Goal: Navigation & Orientation: Find specific page/section

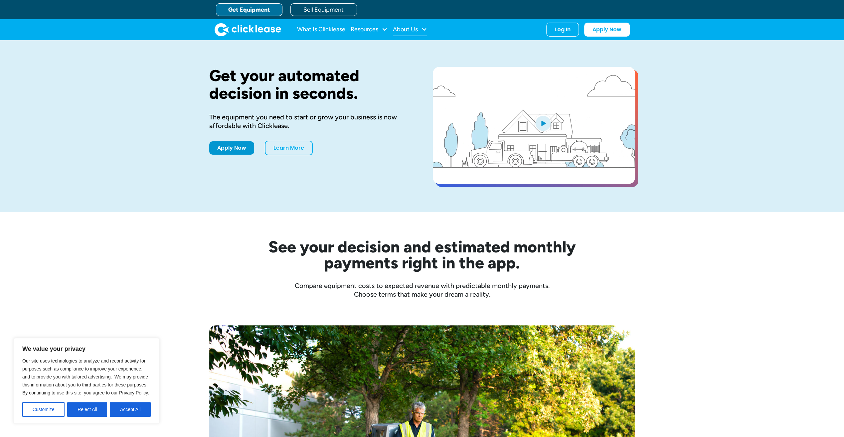
click at [405, 29] on div "About Us" at bounding box center [405, 29] width 25 height 0
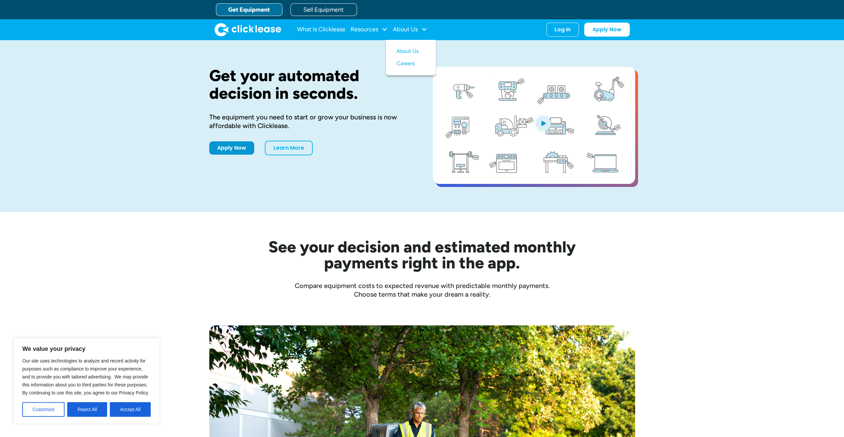
click at [241, 8] on link "Get Equipment" at bounding box center [249, 9] width 67 height 13
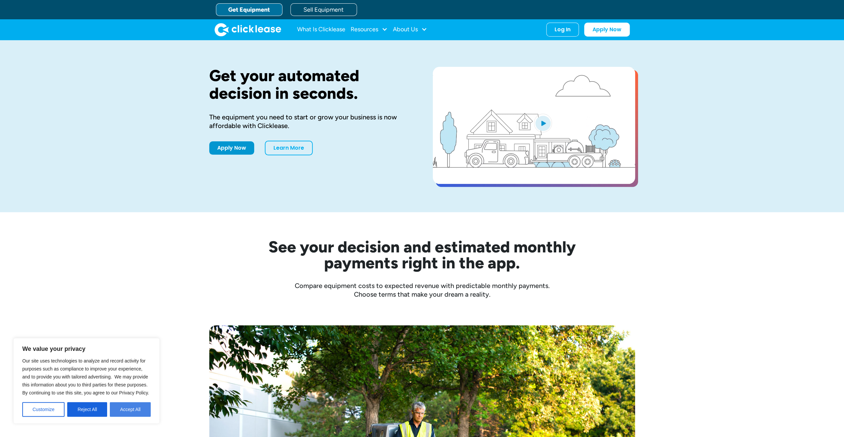
click at [124, 409] on button "Accept All" at bounding box center [130, 409] width 41 height 15
